Goal: Task Accomplishment & Management: Use online tool/utility

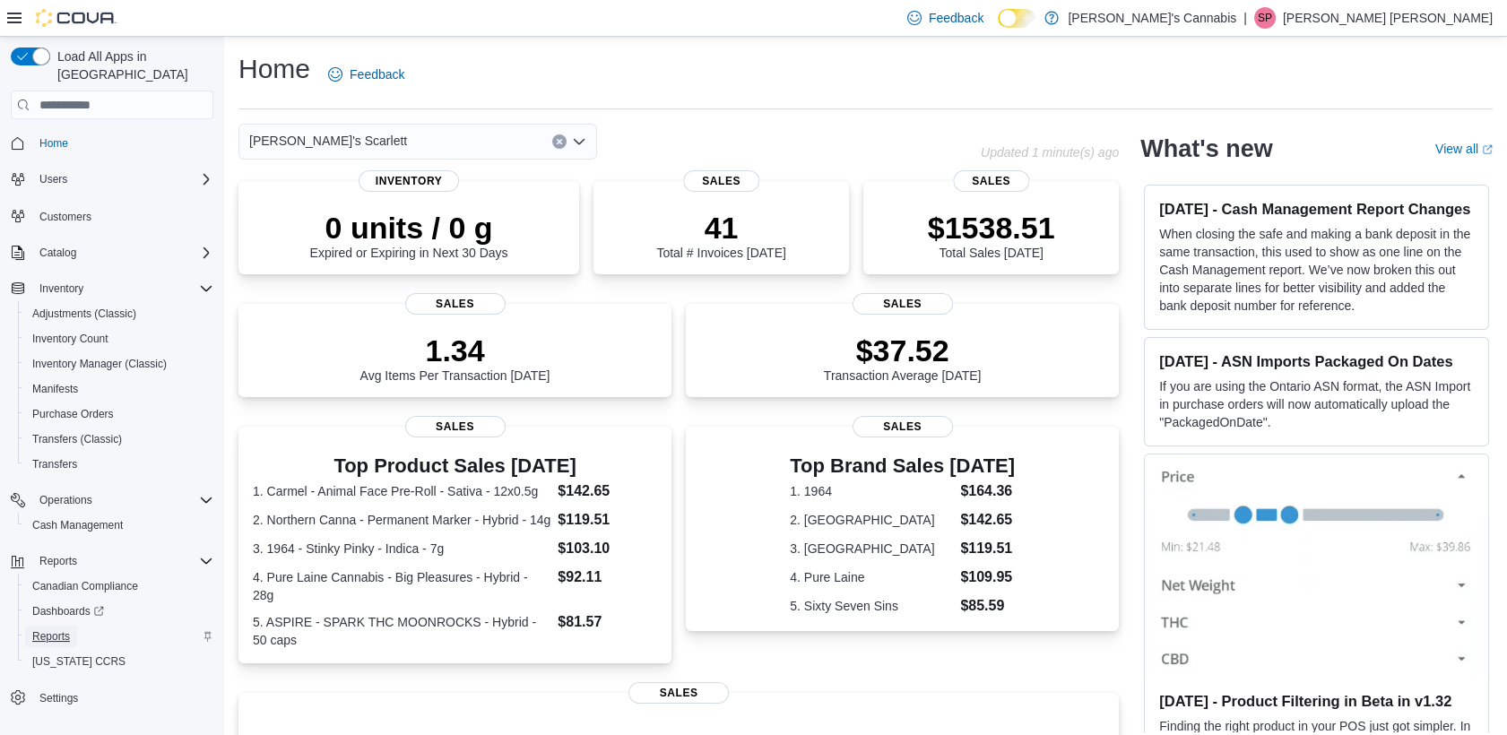
click at [47, 626] on span "Reports" at bounding box center [51, 637] width 38 height 22
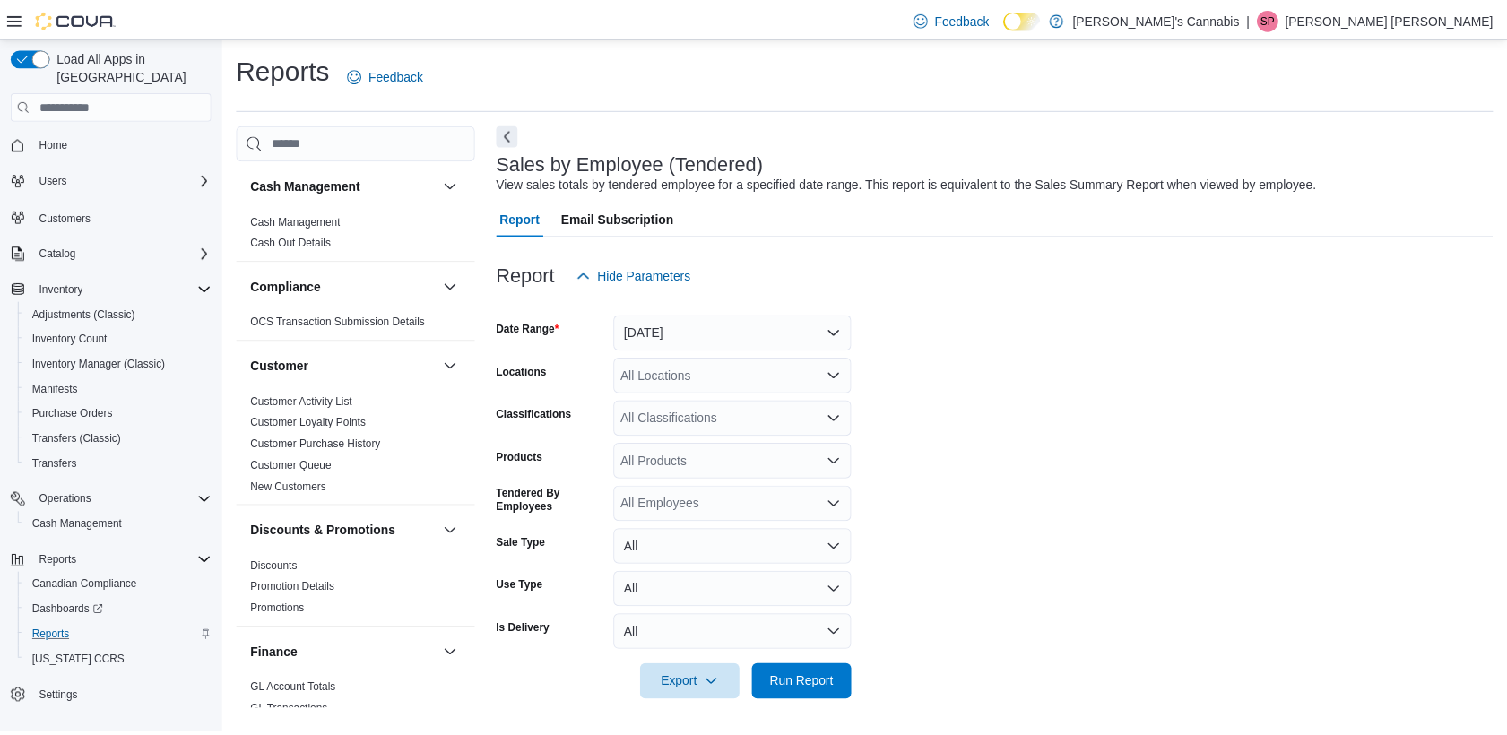
scroll to position [2, 0]
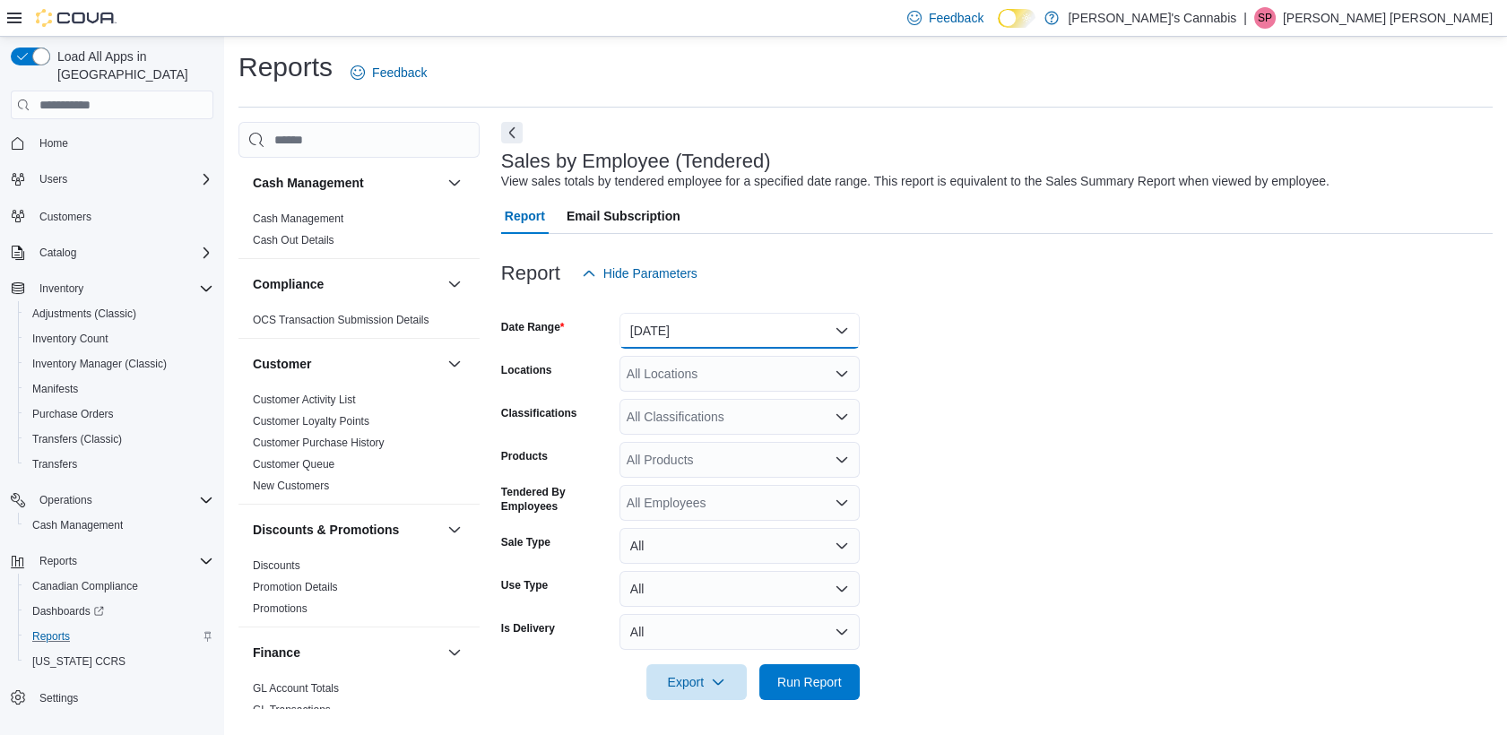
click at [698, 345] on button "[DATE]" at bounding box center [740, 331] width 240 height 36
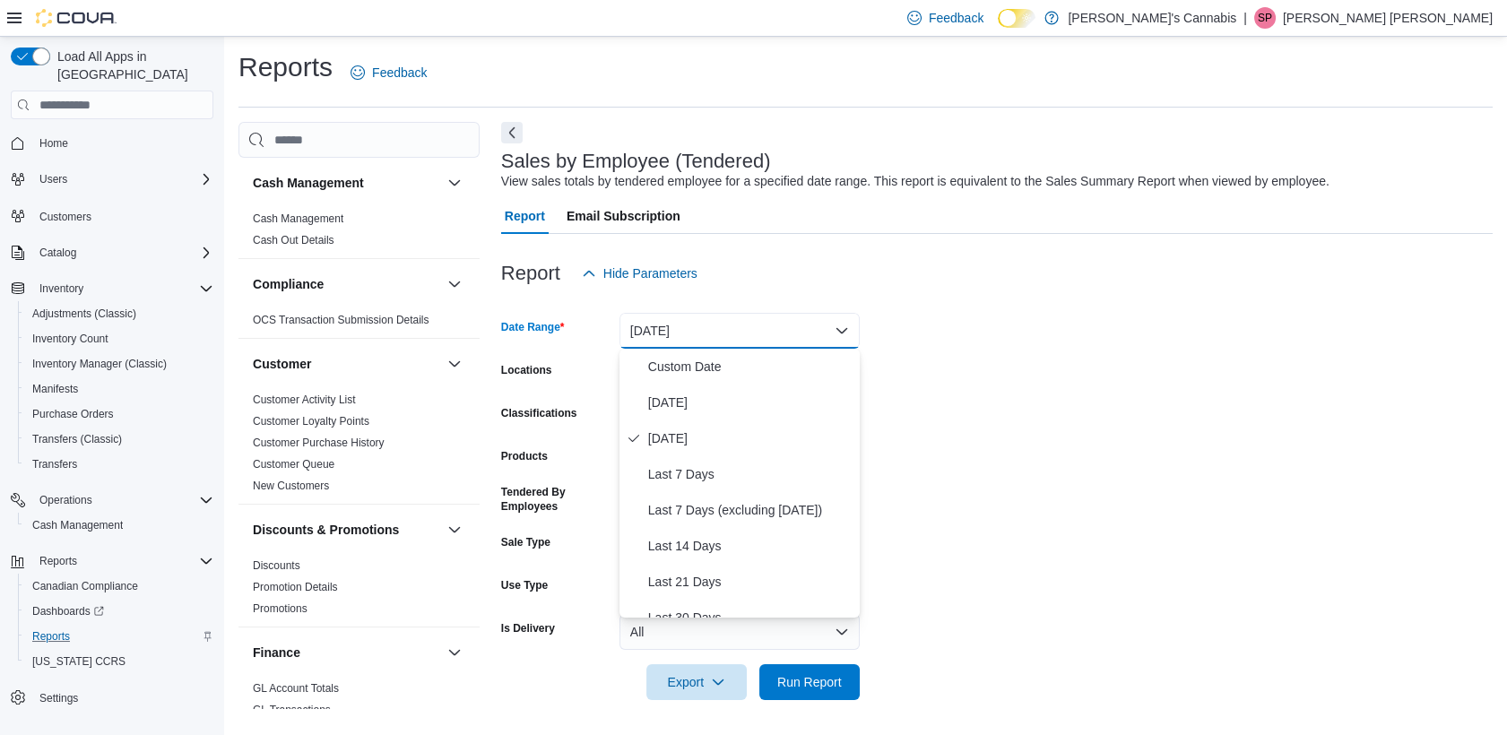
click at [800, 662] on div at bounding box center [997, 657] width 992 height 14
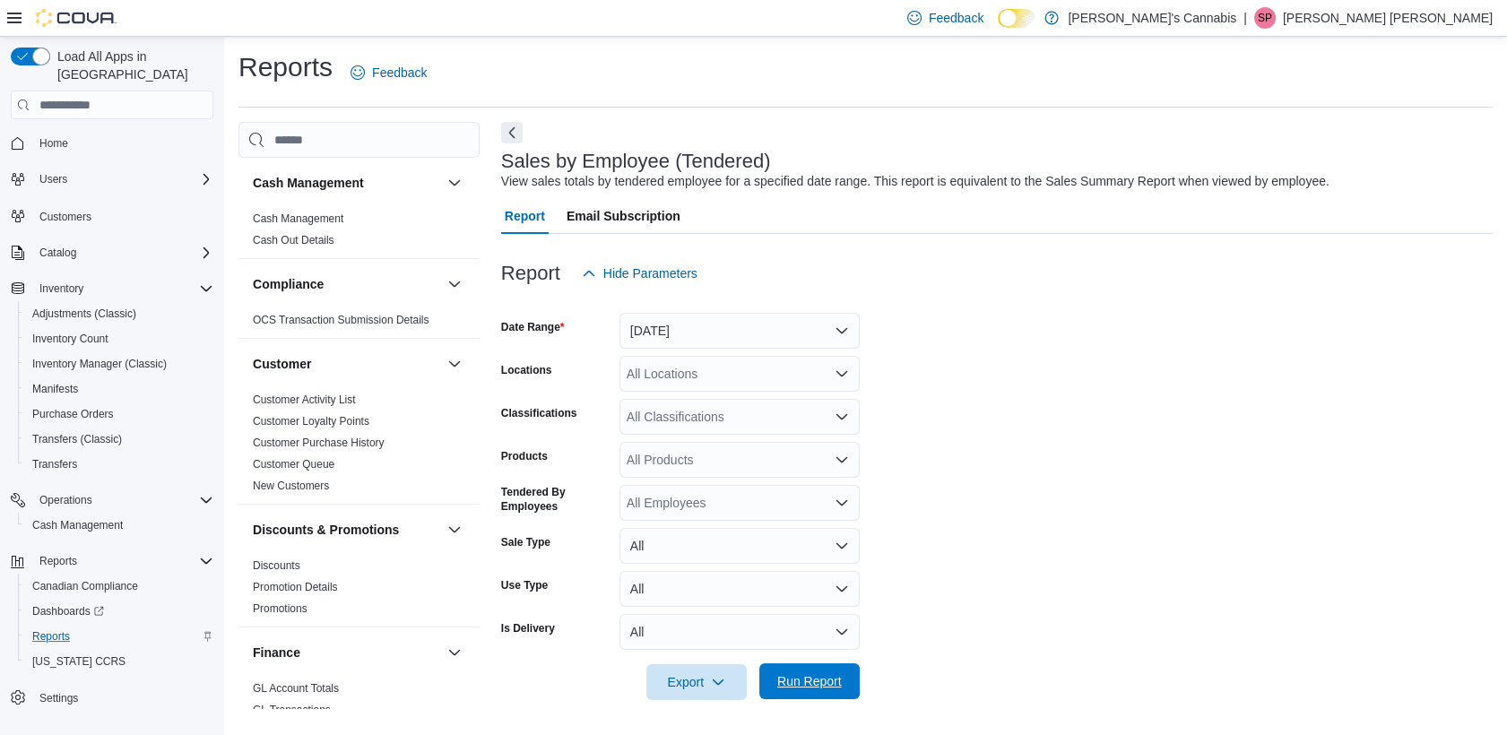
click at [834, 677] on span "Run Report" at bounding box center [809, 681] width 65 height 18
click at [924, 651] on div at bounding box center [997, 657] width 992 height 14
click at [771, 330] on button "[DATE]" at bounding box center [740, 333] width 240 height 36
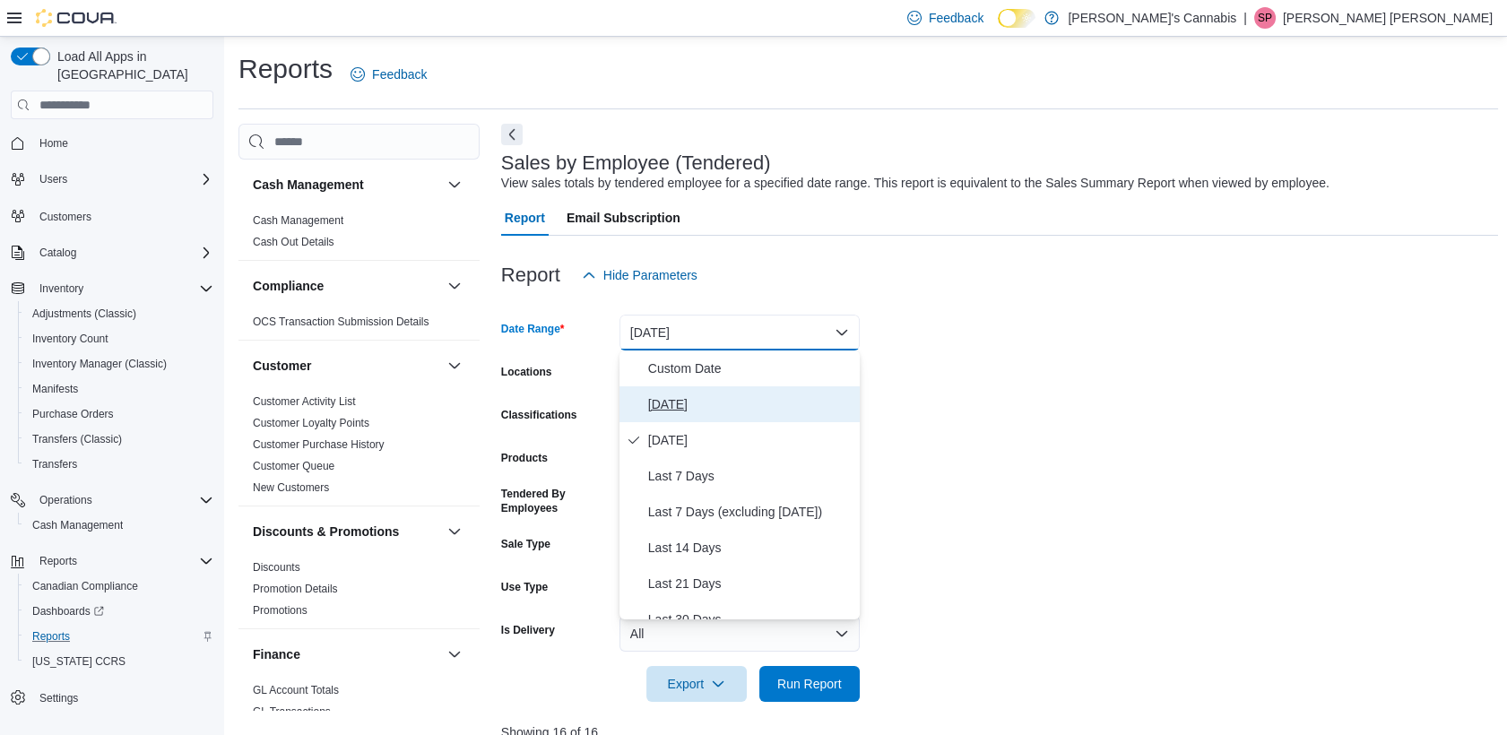
click at [664, 412] on span "[DATE]" at bounding box center [750, 405] width 204 height 22
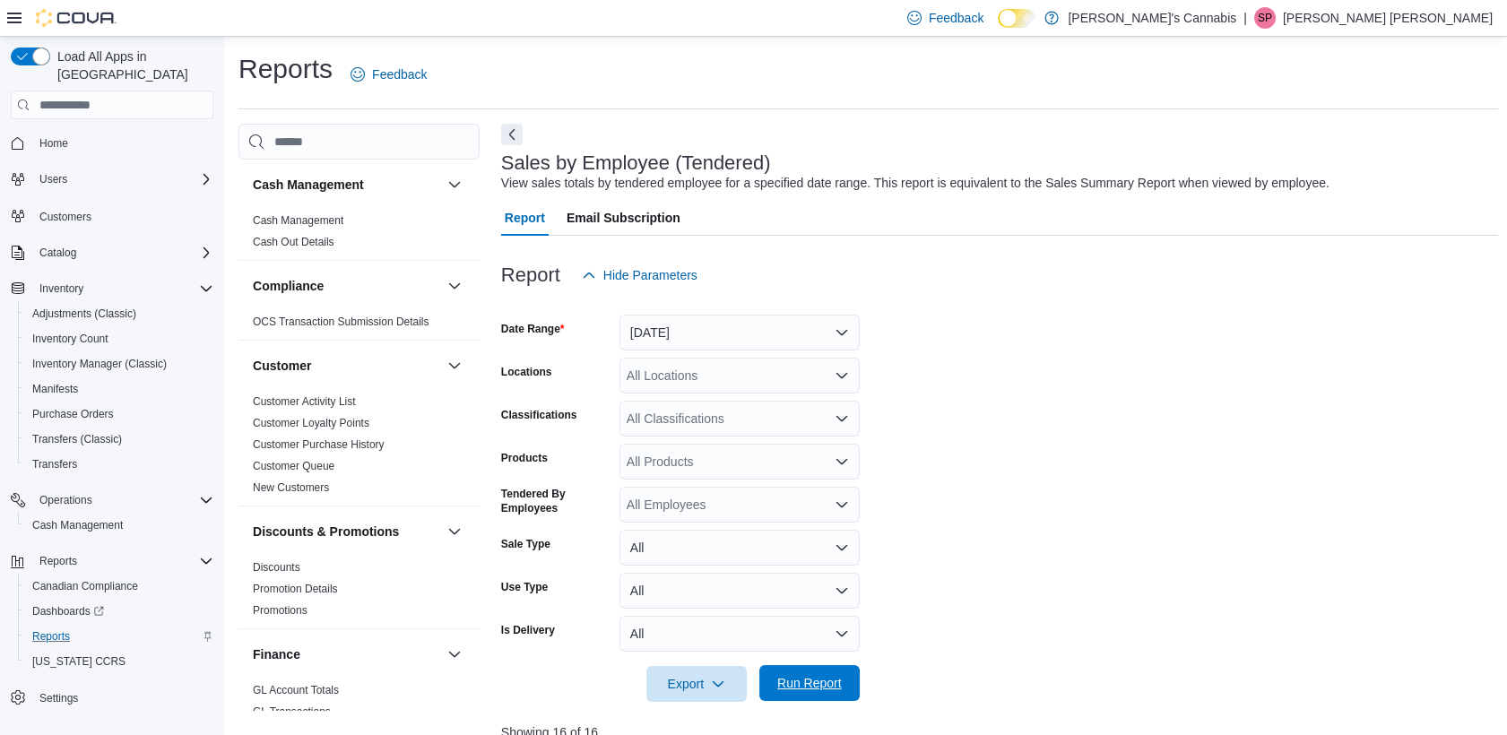
click at [802, 671] on span "Run Report" at bounding box center [809, 683] width 79 height 36
click at [955, 628] on form "Date Range [DATE] Locations All Locations Classifications All Classifications P…" at bounding box center [997, 497] width 992 height 409
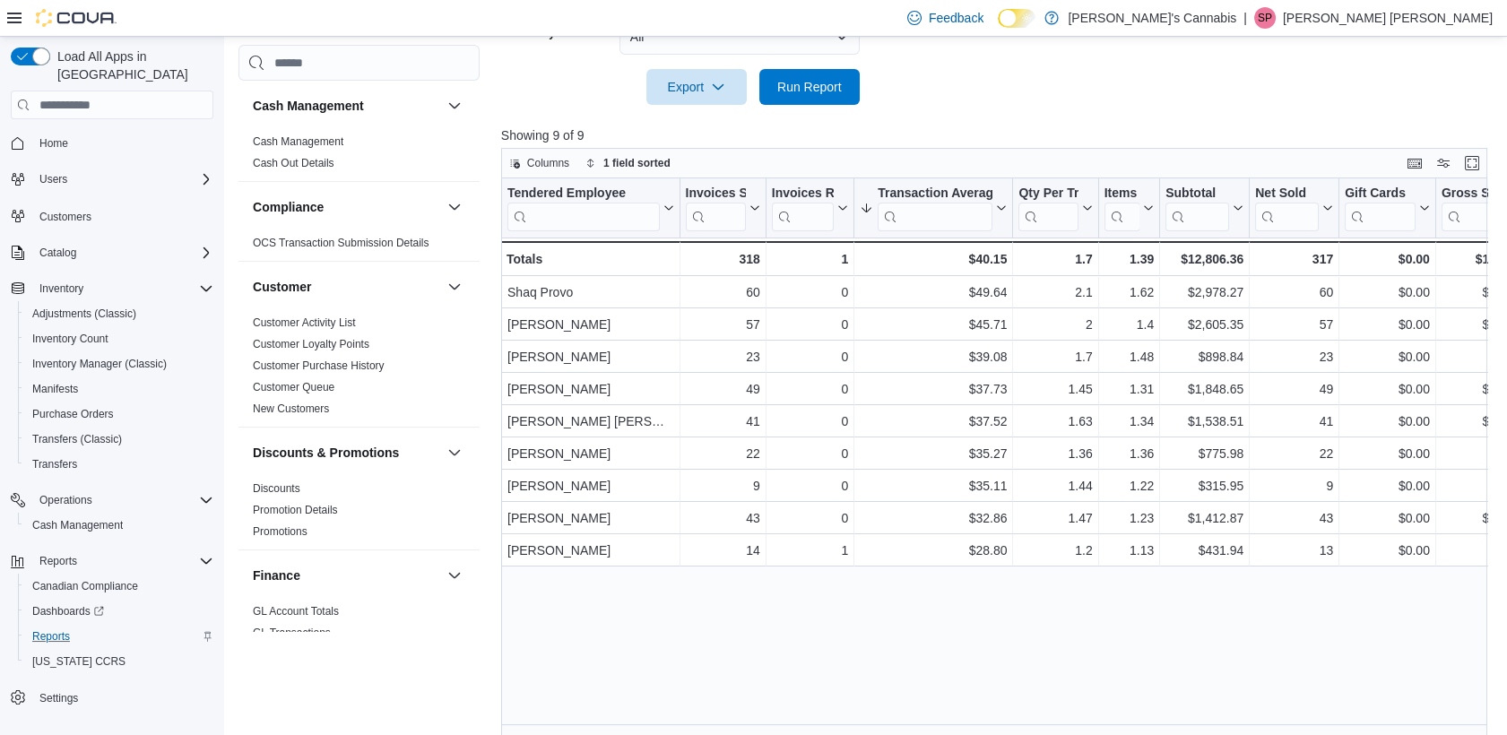
scroll to position [558, 0]
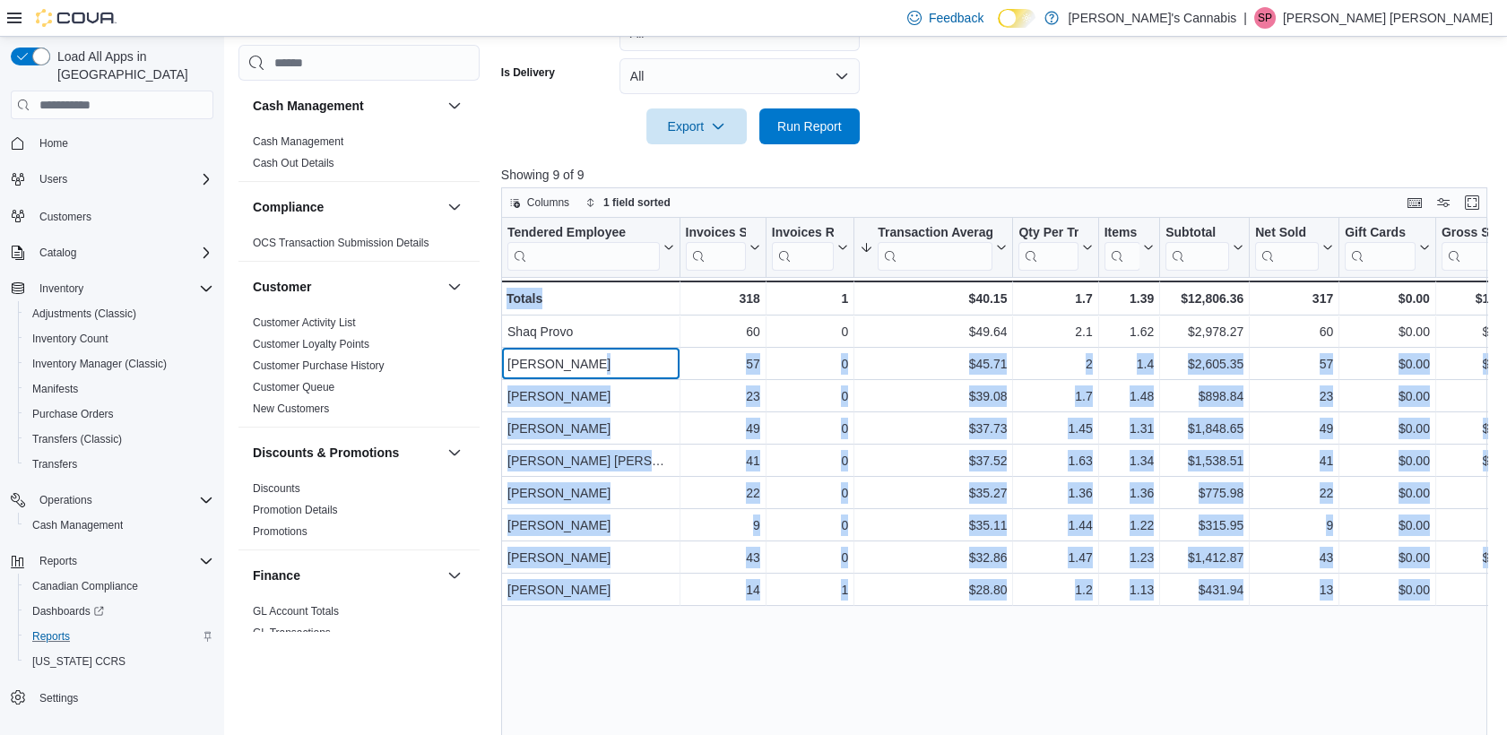
drag, startPoint x: 653, startPoint y: 354, endPoint x: 673, endPoint y: 690, distance: 336.9
click at [673, 690] on div "Tendered Employee Click to view column header actions Invoices Sold Click to vi…" at bounding box center [999, 497] width 997 height 559
drag, startPoint x: 673, startPoint y: 690, endPoint x: 42, endPoint y: 126, distance: 846.5
drag, startPoint x: 42, startPoint y: 126, endPoint x: 22, endPoint y: 118, distance: 21.3
click at [22, 136] on icon "Complex example" at bounding box center [18, 143] width 14 height 14
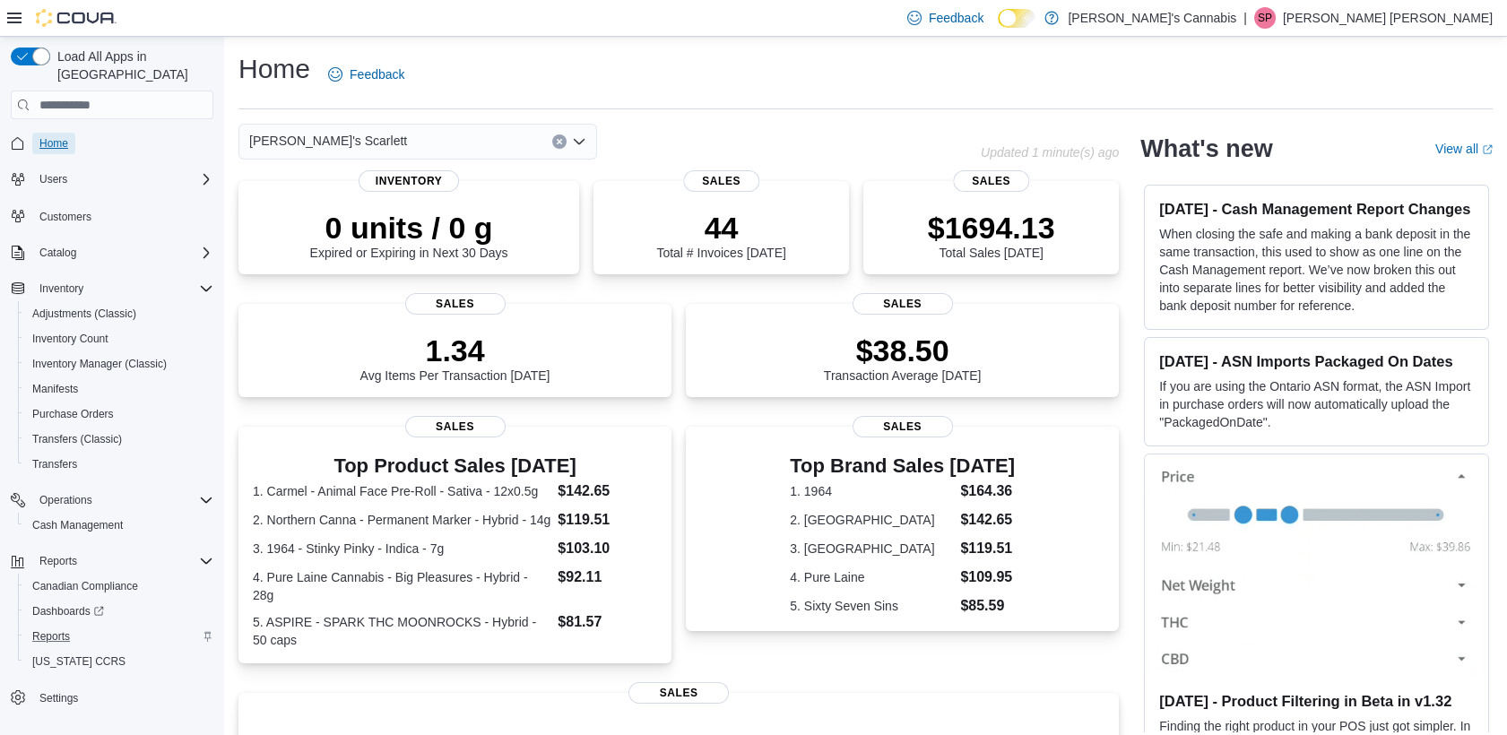
click at [65, 136] on span "Home" at bounding box center [53, 143] width 29 height 14
